Goal: Task Accomplishment & Management: Complete application form

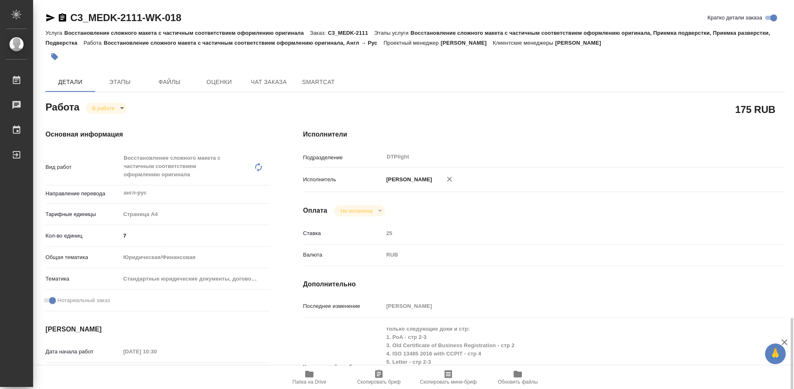
scroll to position [207, 0]
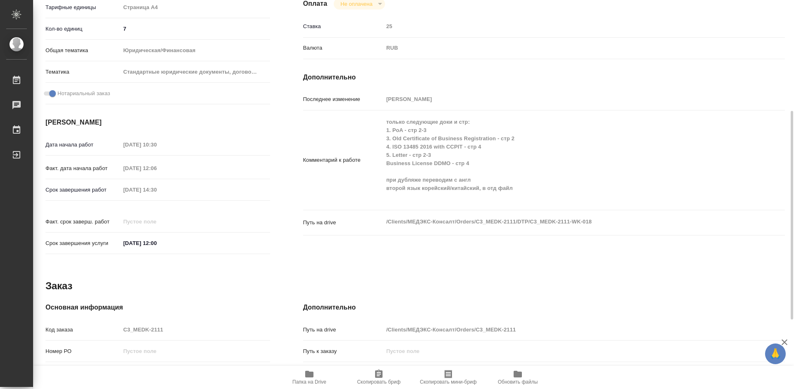
click at [351, 136] on div "Комментарий к работе только следующие доки и стр: 1. PoA - стр 2-3 3. Old Certi…" at bounding box center [544, 160] width 482 height 93
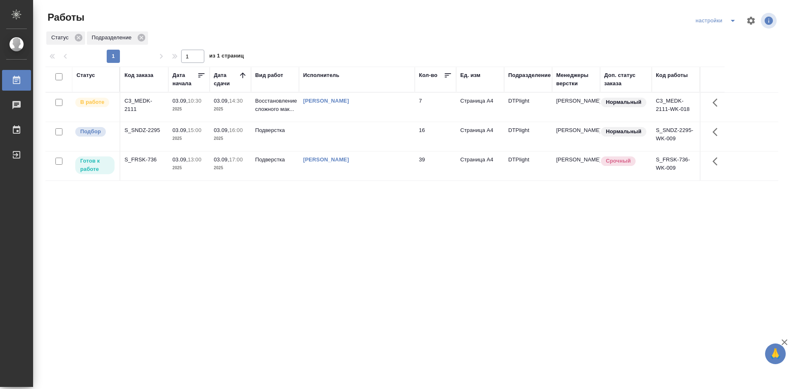
click at [246, 236] on div "Статус Код заказа Дата начала Дата сдачи Вид работ Исполнитель Кол-во Ед. изм П…" at bounding box center [411, 216] width 733 height 298
click at [146, 130] on div "S_SNDZ-2295" at bounding box center [144, 130] width 40 height 8
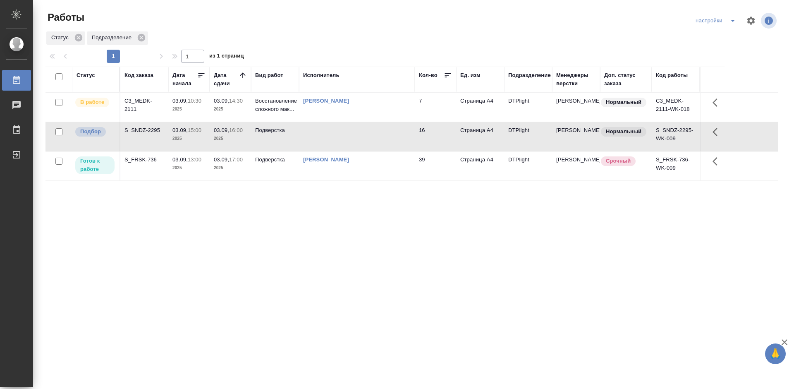
click at [146, 130] on div "S_SNDZ-2295" at bounding box center [144, 130] width 40 height 8
click at [152, 98] on div "C3_MEDK-2111" at bounding box center [144, 105] width 40 height 17
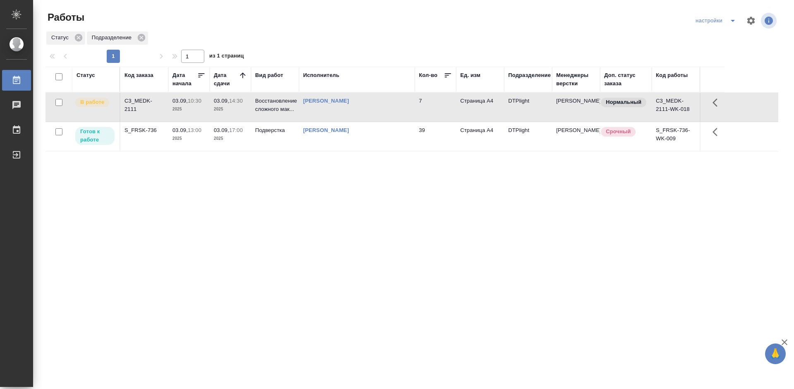
click at [140, 131] on div "S_FRSK-736" at bounding box center [144, 130] width 40 height 8
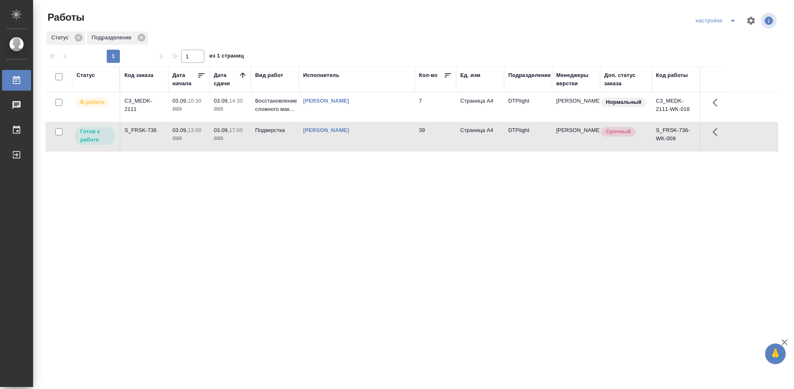
click at [140, 131] on div "S_FRSK-736" at bounding box center [144, 130] width 40 height 8
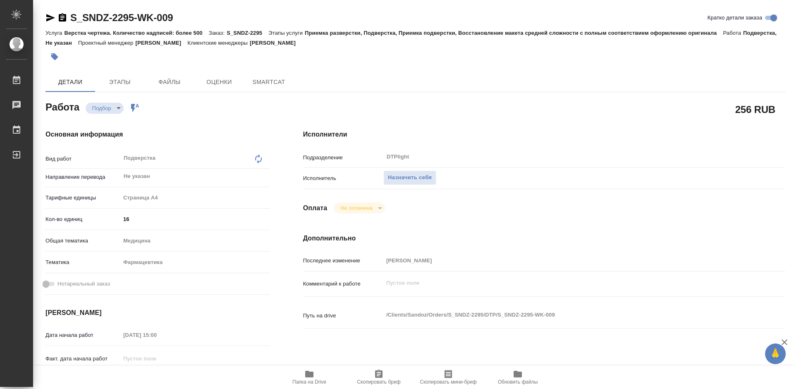
type textarea "x"
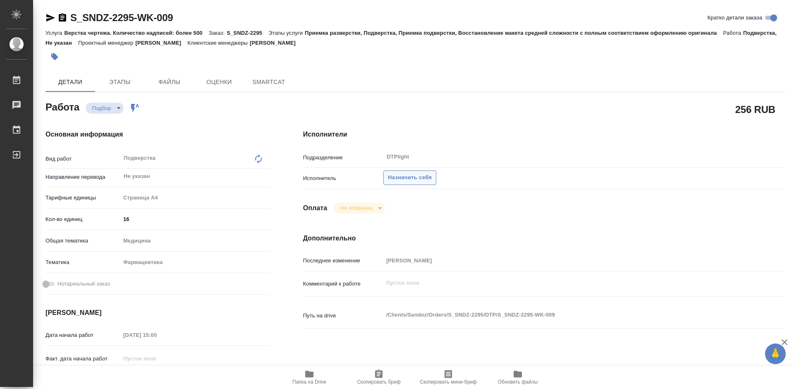
type textarea "x"
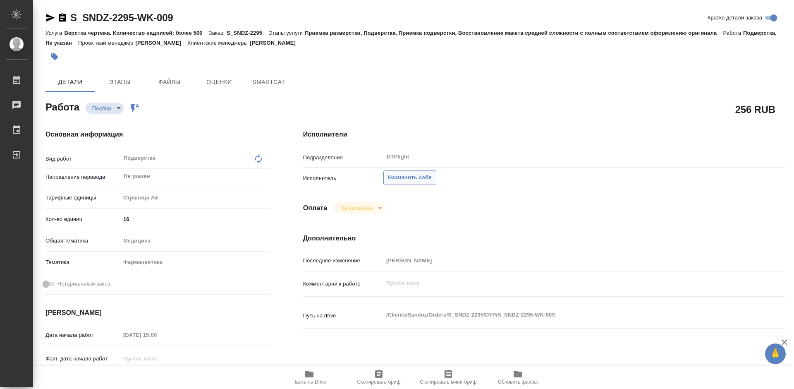
type textarea "x"
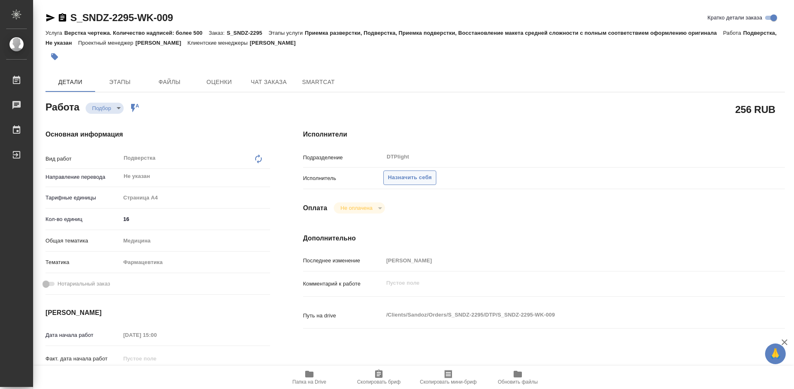
type textarea "x"
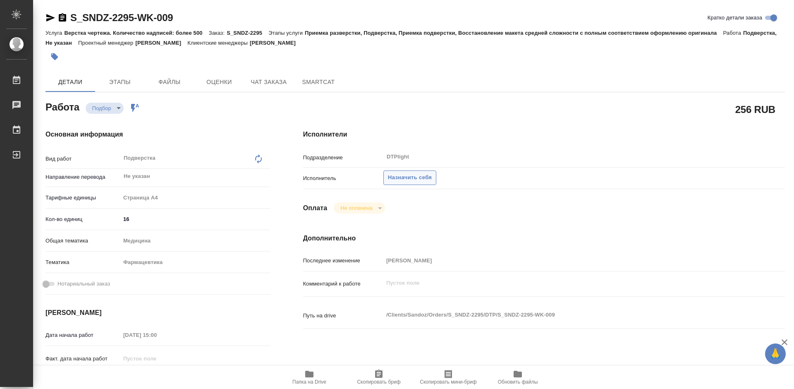
type textarea "x"
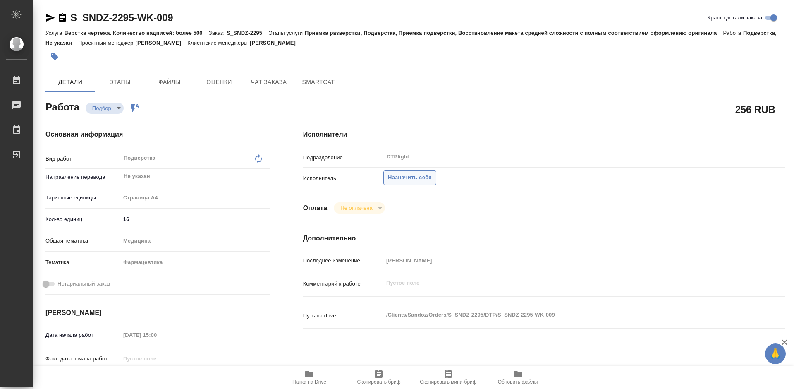
type textarea "x"
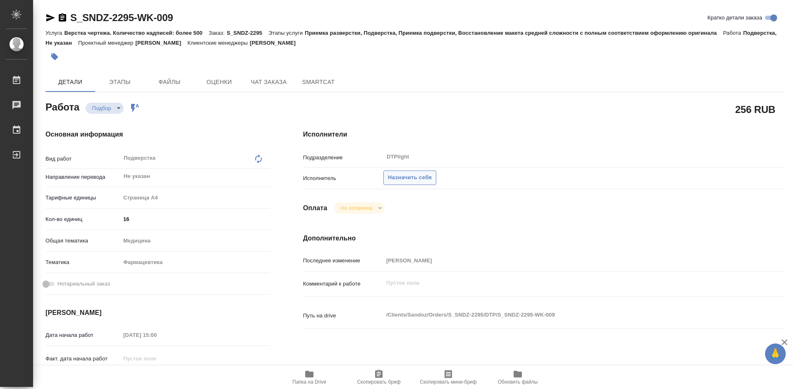
type textarea "x"
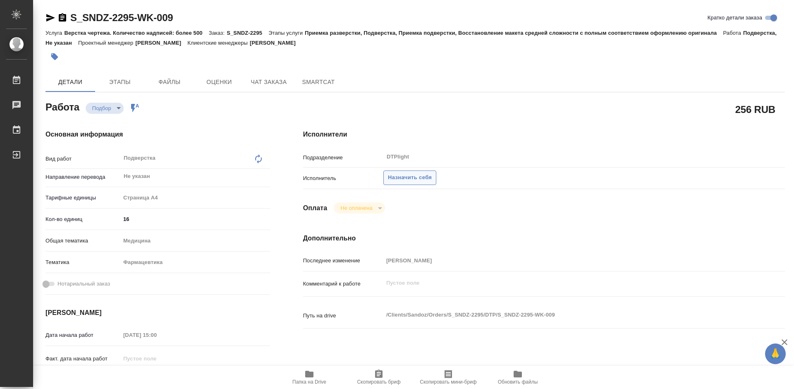
type textarea "x"
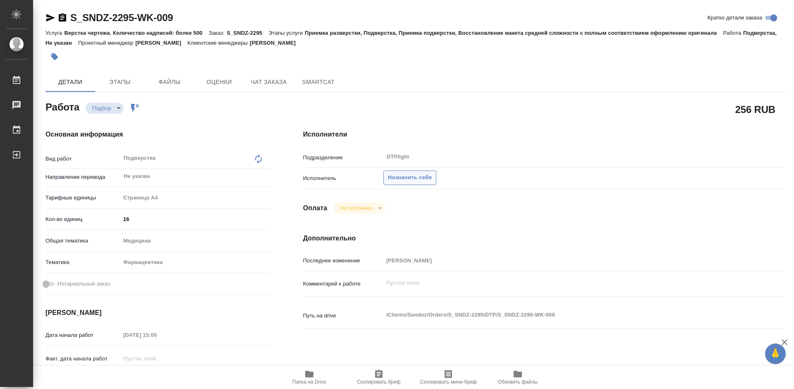
type textarea "x"
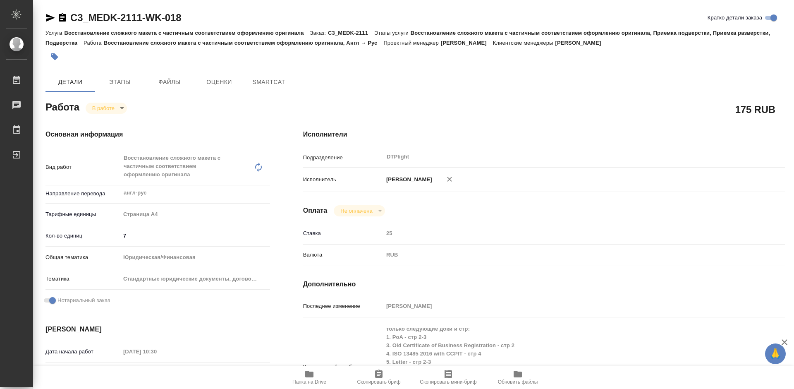
type textarea "x"
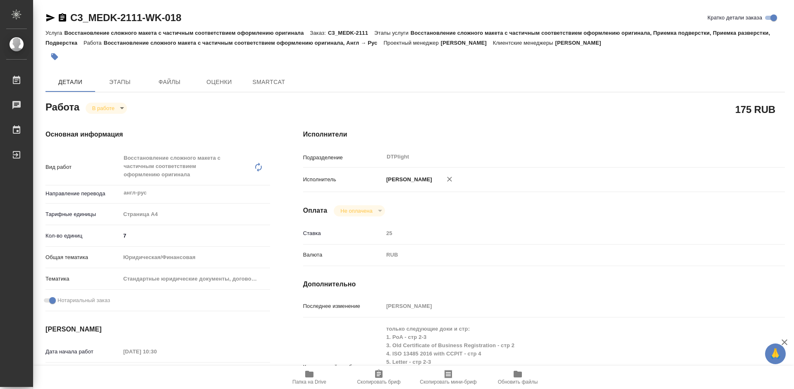
type textarea "x"
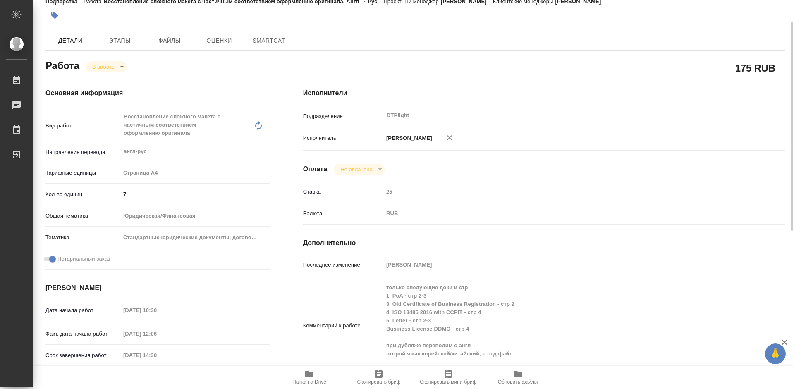
type textarea "x"
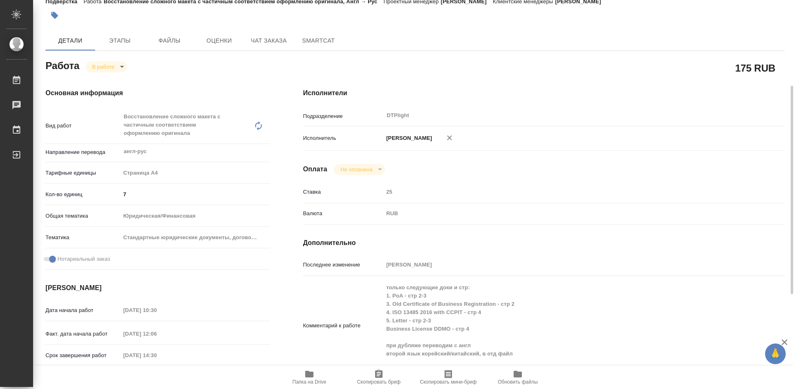
scroll to position [83, 0]
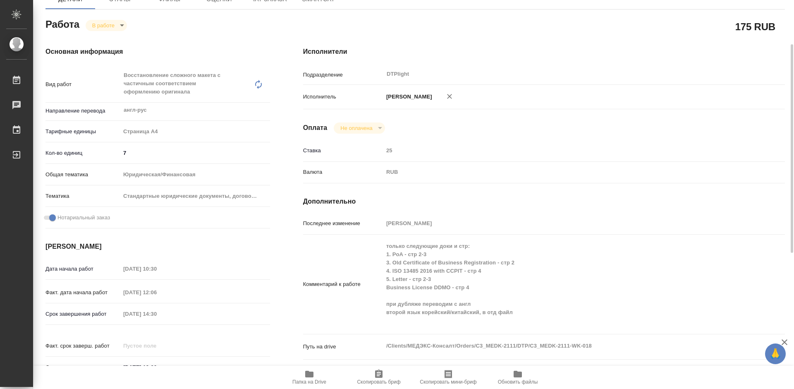
type textarea "x"
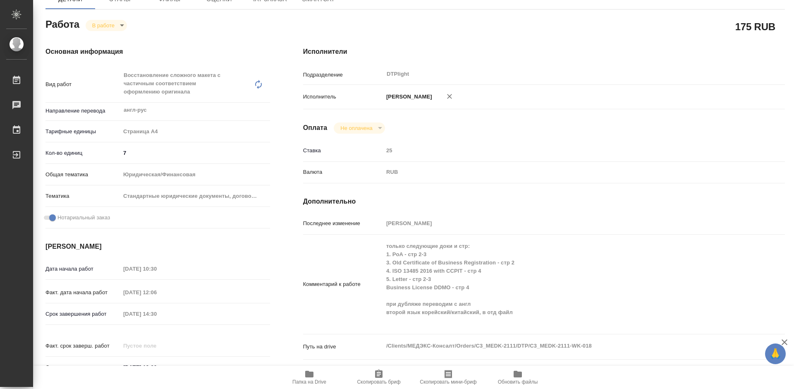
scroll to position [124, 0]
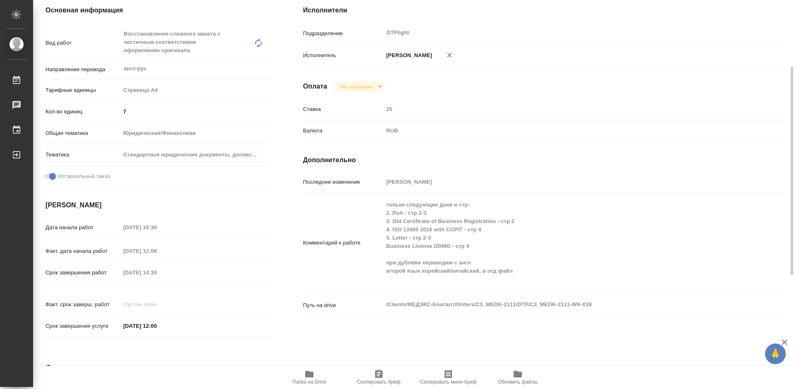
type textarea "x"
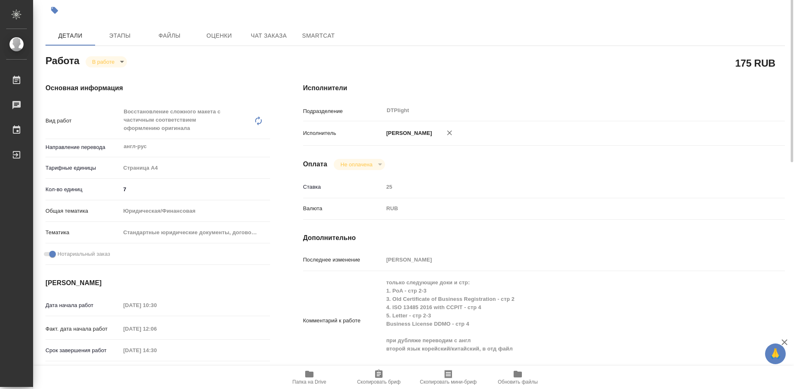
scroll to position [0, 0]
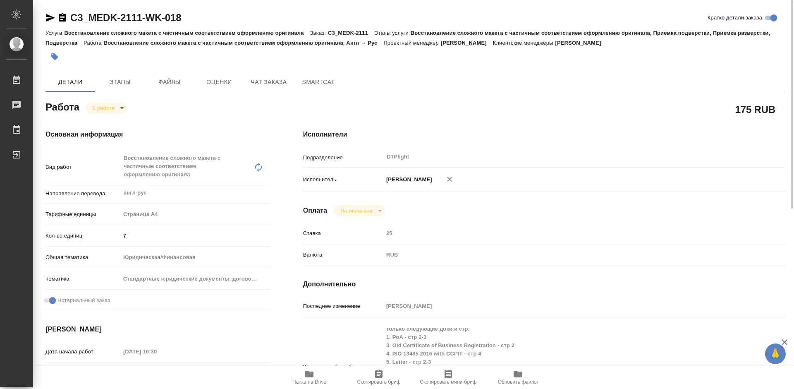
click at [312, 376] on icon "button" at bounding box center [309, 373] width 8 height 7
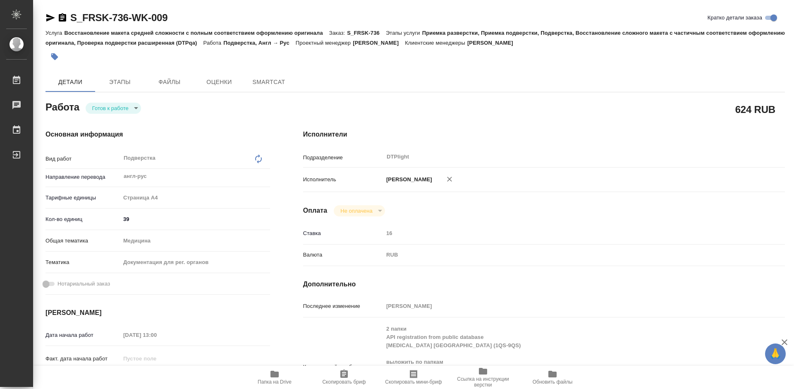
type textarea "x"
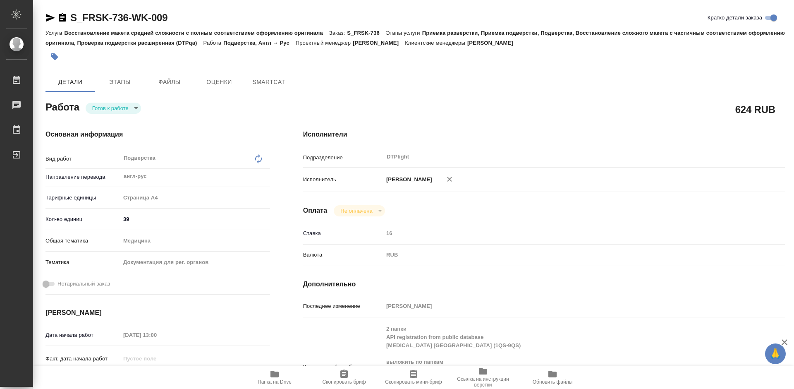
type textarea "x"
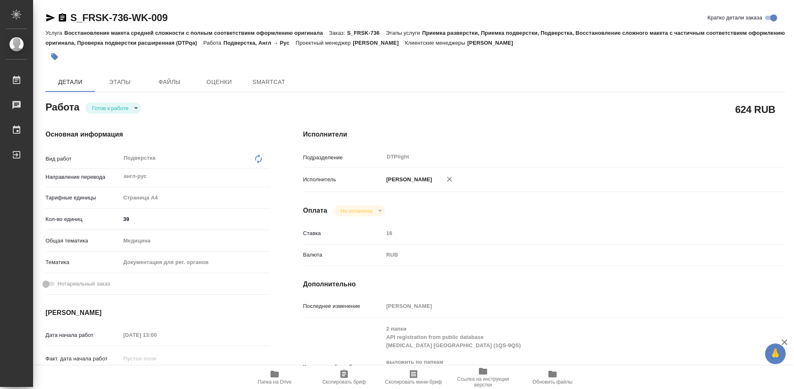
type textarea "x"
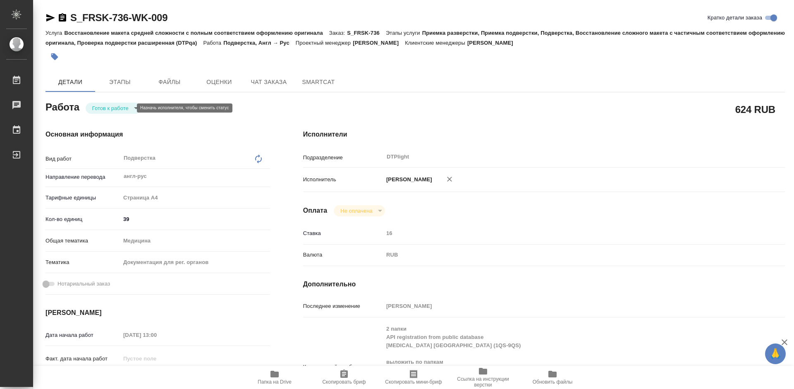
click at [121, 107] on body "🙏 .cls-1 fill:#fff; AWATERA [PERSON_NAME] Чаты График Выйти S_FRSK-736-WK-009 К…" at bounding box center [397, 194] width 794 height 389
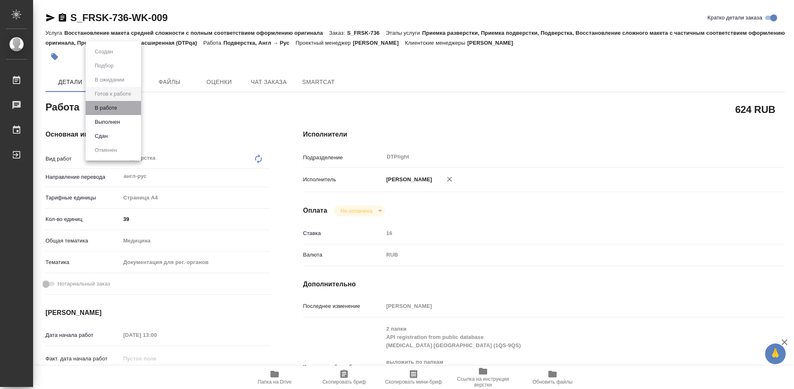
click at [121, 107] on li "В работе" at bounding box center [113, 108] width 55 height 14
type textarea "x"
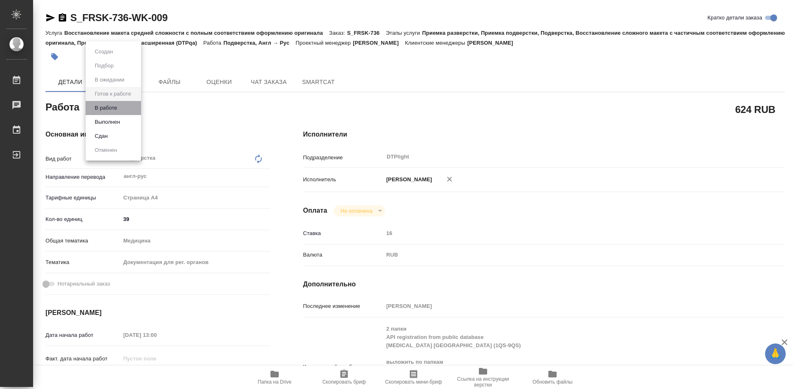
type textarea "x"
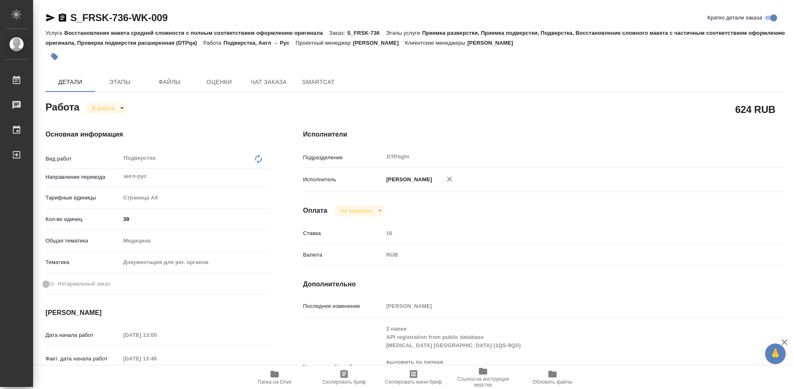
type textarea "x"
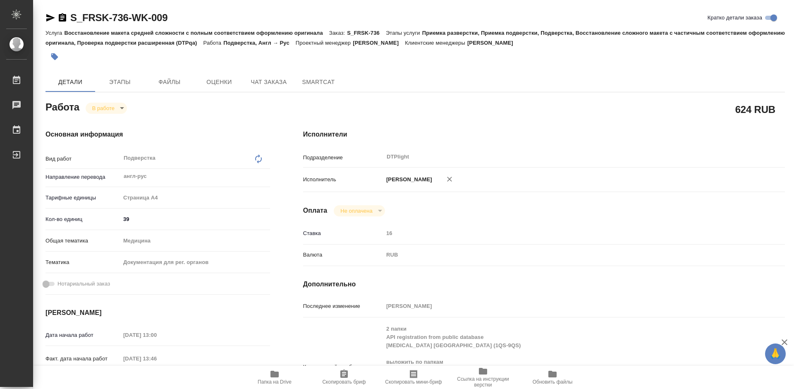
type textarea "x"
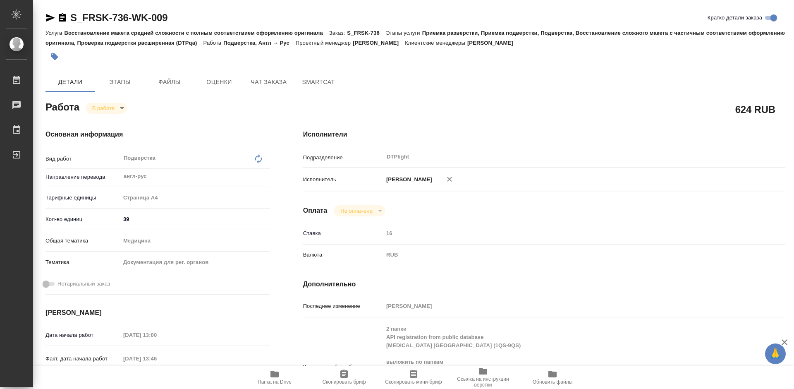
type textarea "x"
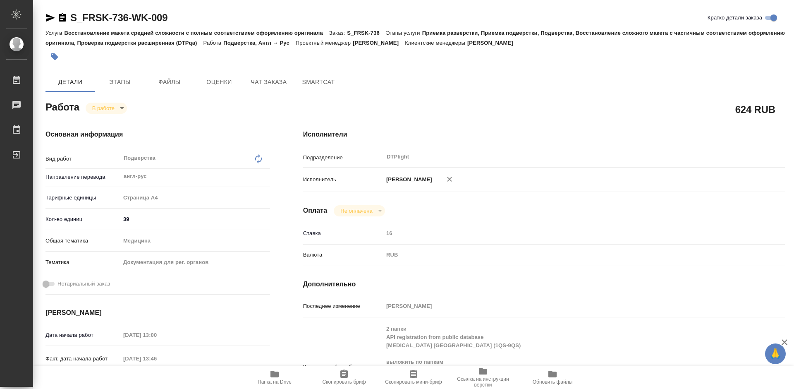
type textarea "x"
